Goal: Task Accomplishment & Management: Use online tool/utility

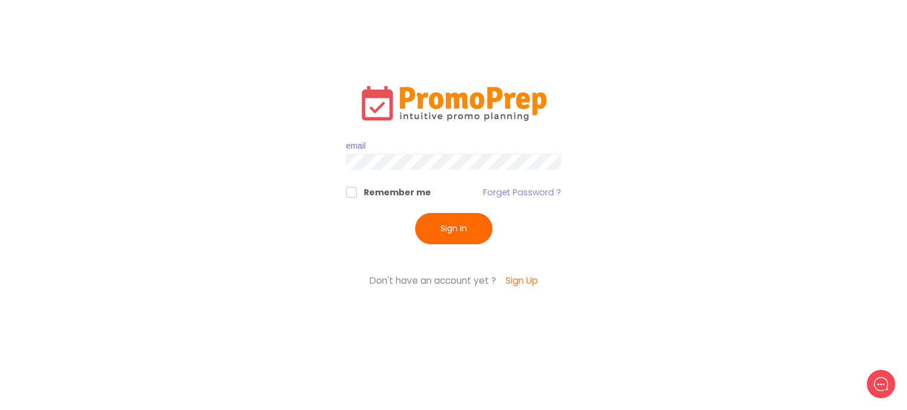
click at [376, 140] on input "text" at bounding box center [453, 147] width 215 height 16
click at [415, 213] on button "Sign In" at bounding box center [453, 228] width 77 height 31
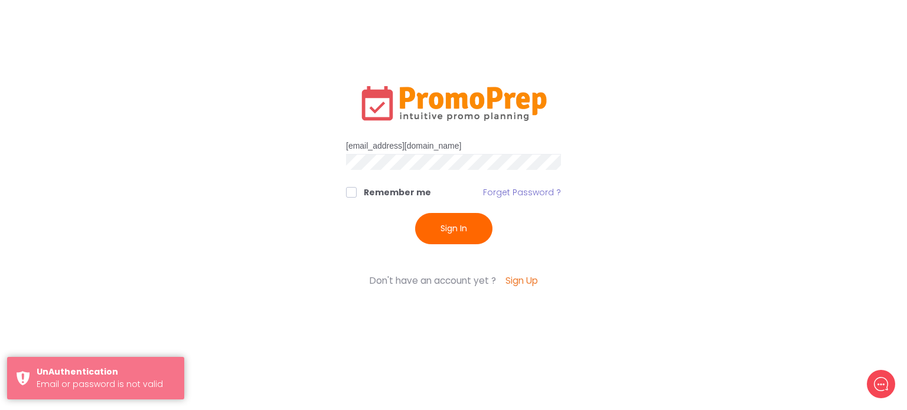
click at [352, 140] on input "[EMAIL_ADDRESS][DOMAIN_NAME]" at bounding box center [453, 147] width 215 height 16
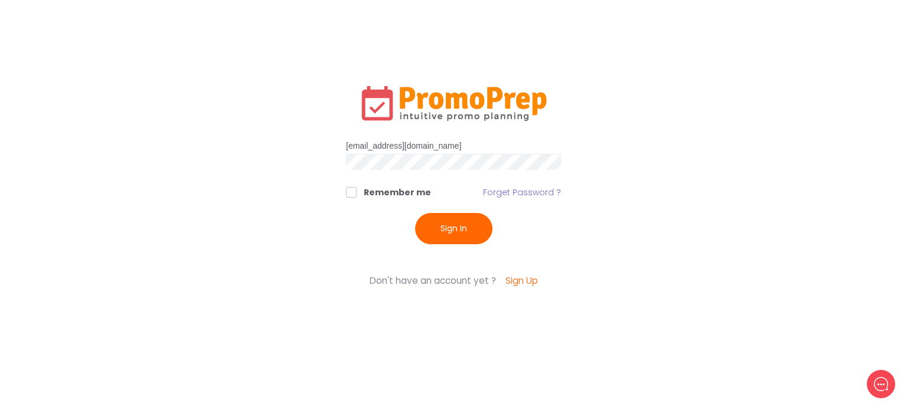
type input "[EMAIL_ADDRESS][DOMAIN_NAME]"
click at [415, 213] on button "Sign In" at bounding box center [453, 228] width 77 height 31
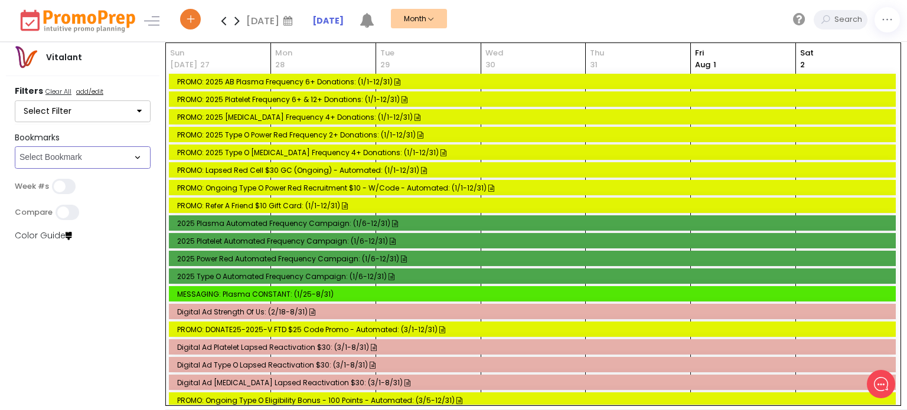
click at [139, 154] on select "Select Bookmark Auto: SMS BVR: Control, Customer, Field, Transactional Control:…" at bounding box center [83, 157] width 136 height 22
select select "44"
click at [15, 169] on select "Select Bookmark Auto: SMS BVR: Control, Customer, Field, Transactional Control:…" at bounding box center [83, 157] width 136 height 22
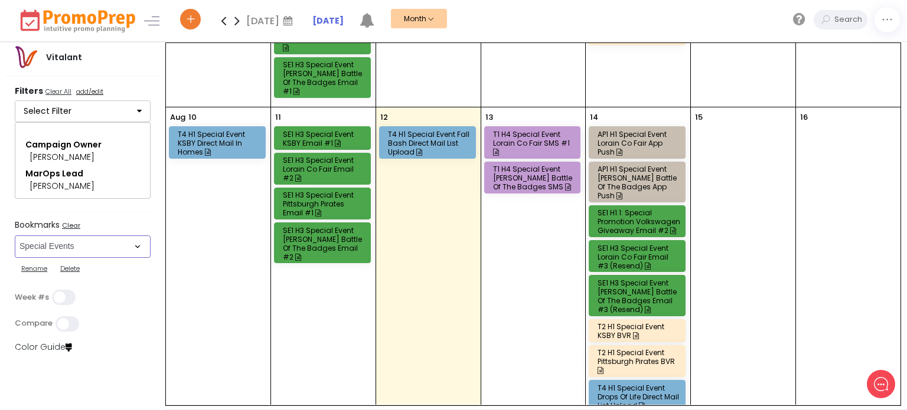
scroll to position [194, 0]
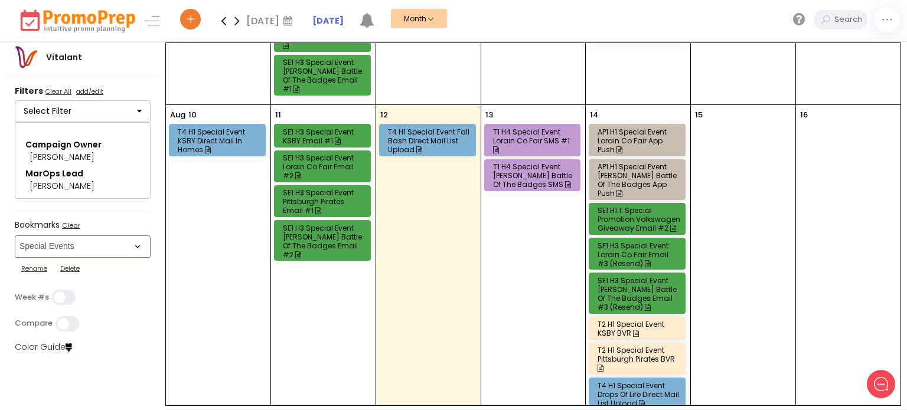
click at [635, 210] on div "SE1 H1.1: Special Promotion Volkswagen Giveaway Email #2" at bounding box center [638, 219] width 83 height 27
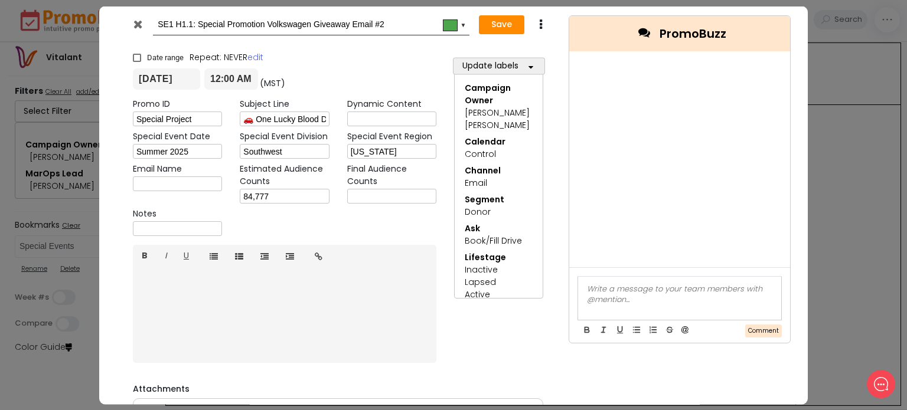
click at [138, 28] on icon at bounding box center [137, 24] width 9 height 12
